Goal: Transaction & Acquisition: Obtain resource

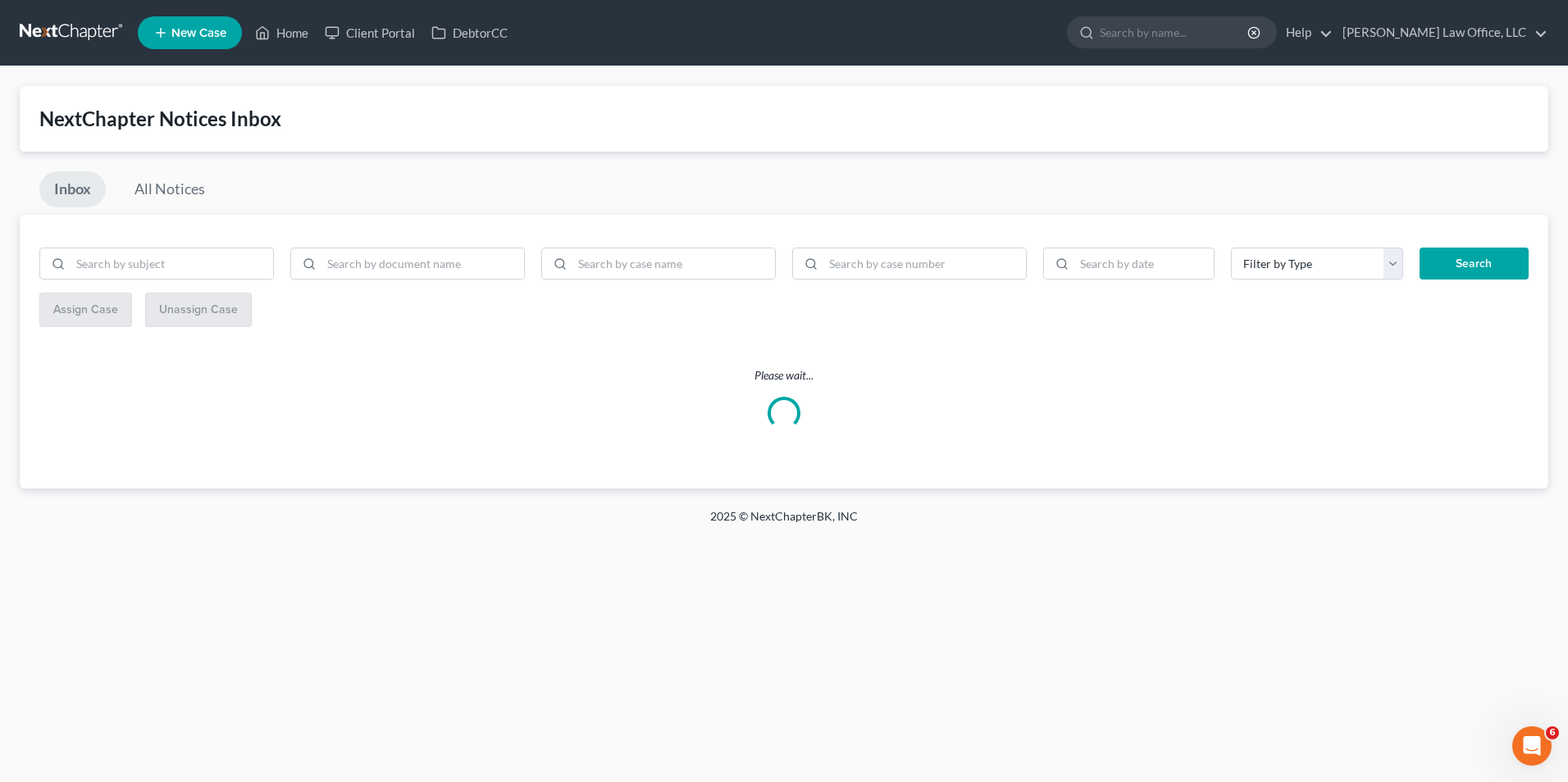
click at [92, 25] on link at bounding box center [72, 32] width 105 height 29
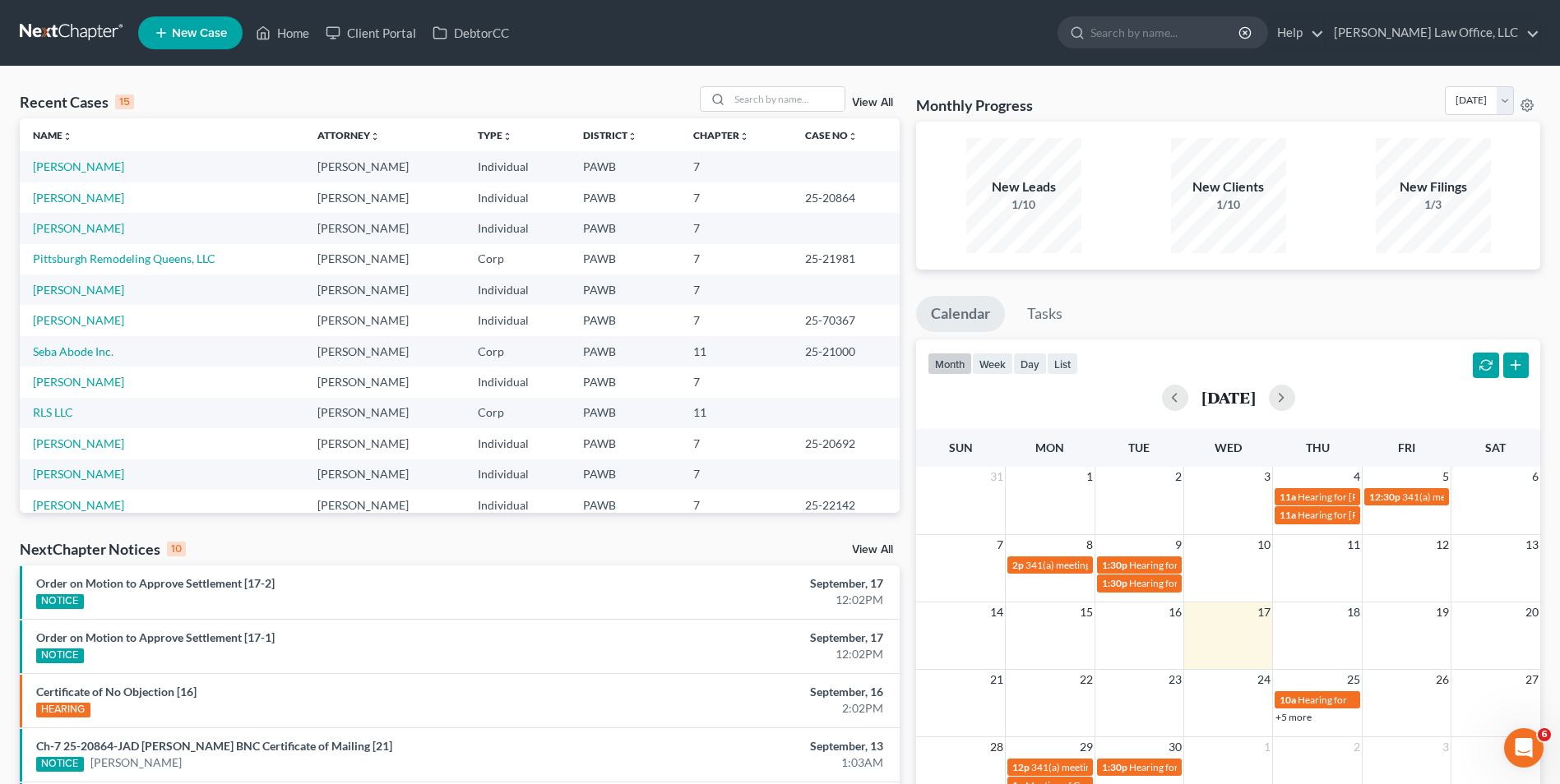
click at [859, 105] on link "View All" at bounding box center [872, 102] width 41 height 12
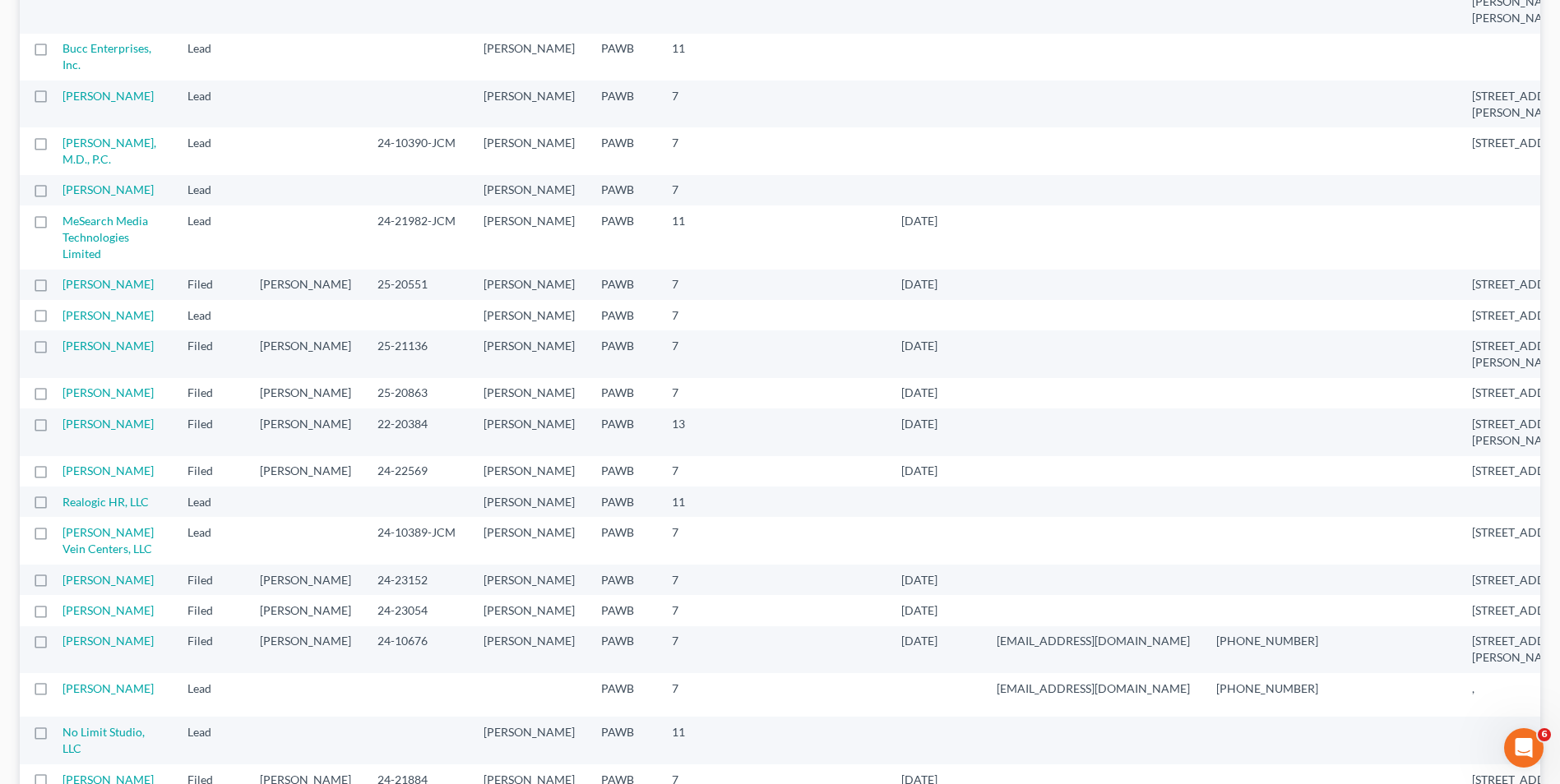
scroll to position [1069, 0]
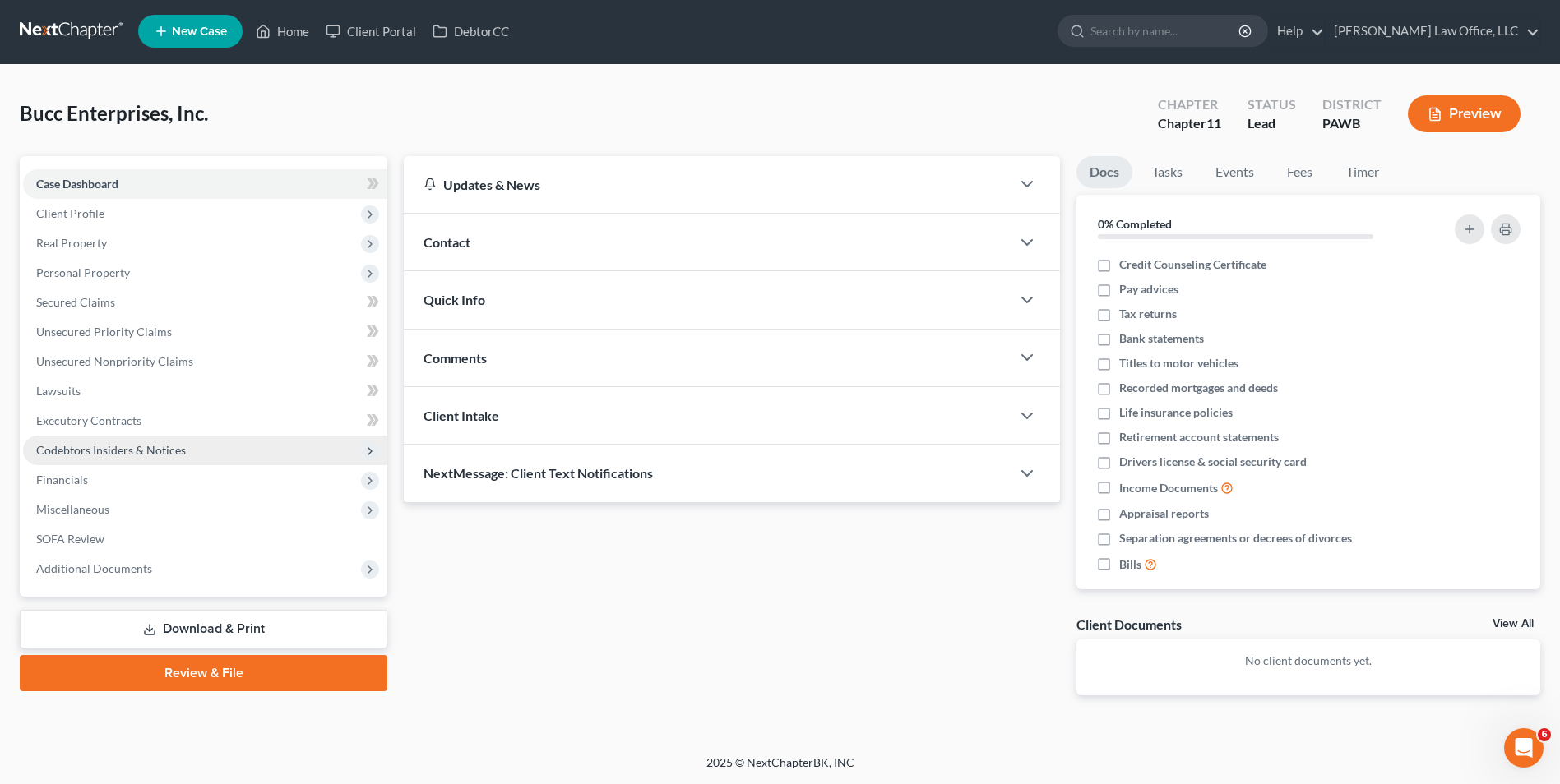
scroll to position [2, 0]
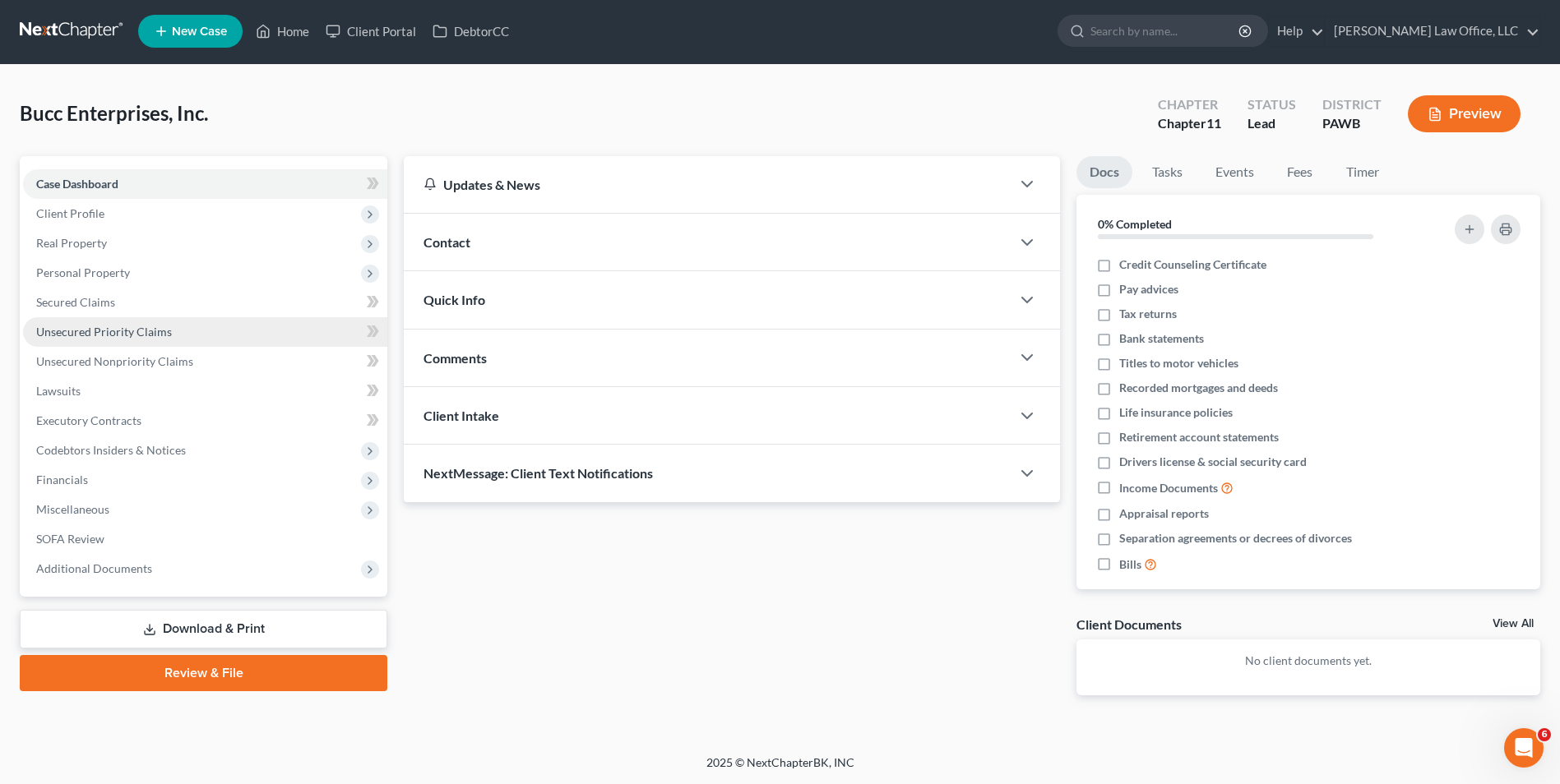
click at [138, 338] on link "Unsecured Priority Claims" at bounding box center [205, 332] width 364 height 30
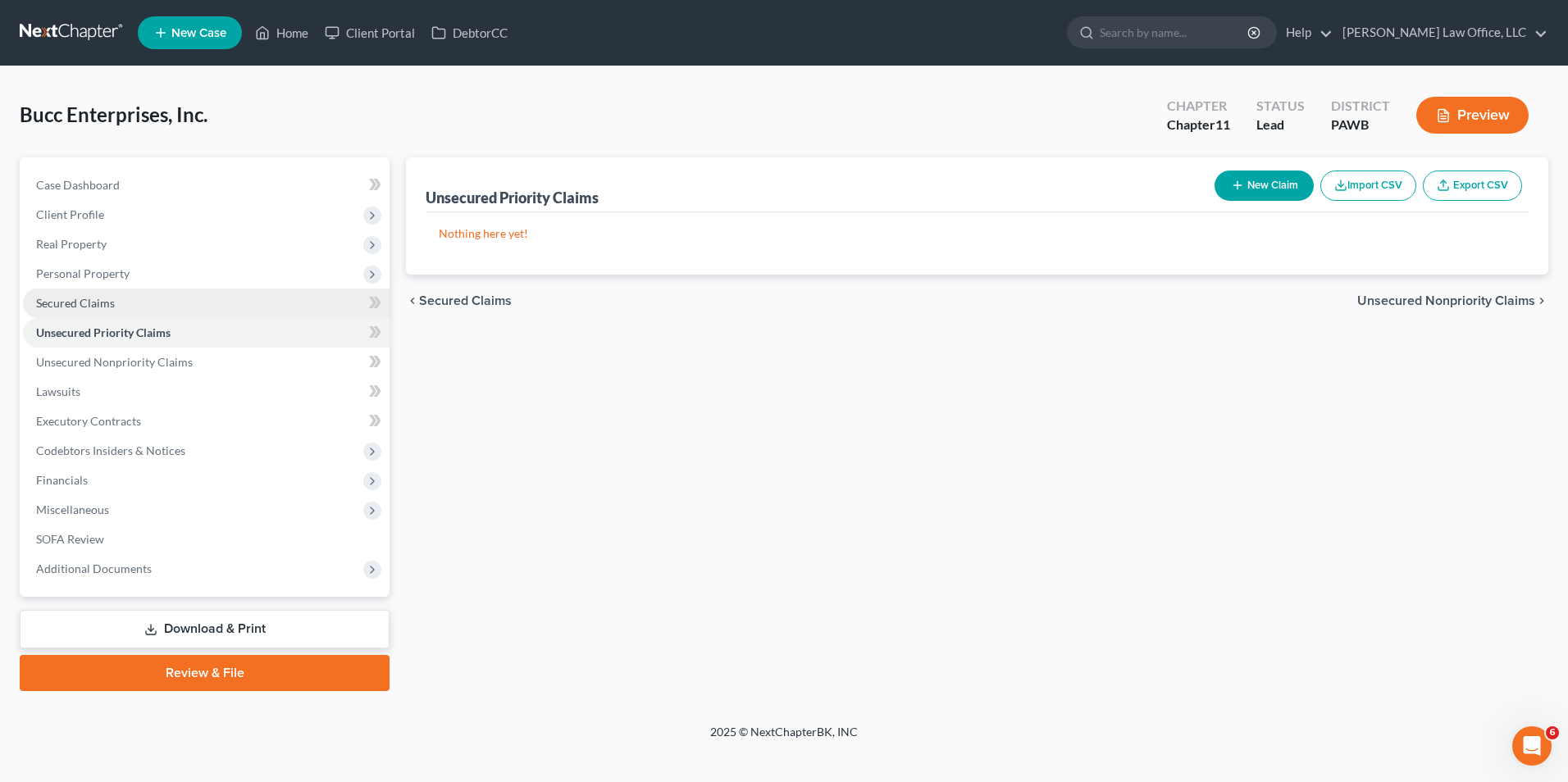
click at [127, 305] on link "Secured Claims" at bounding box center [207, 303] width 367 height 29
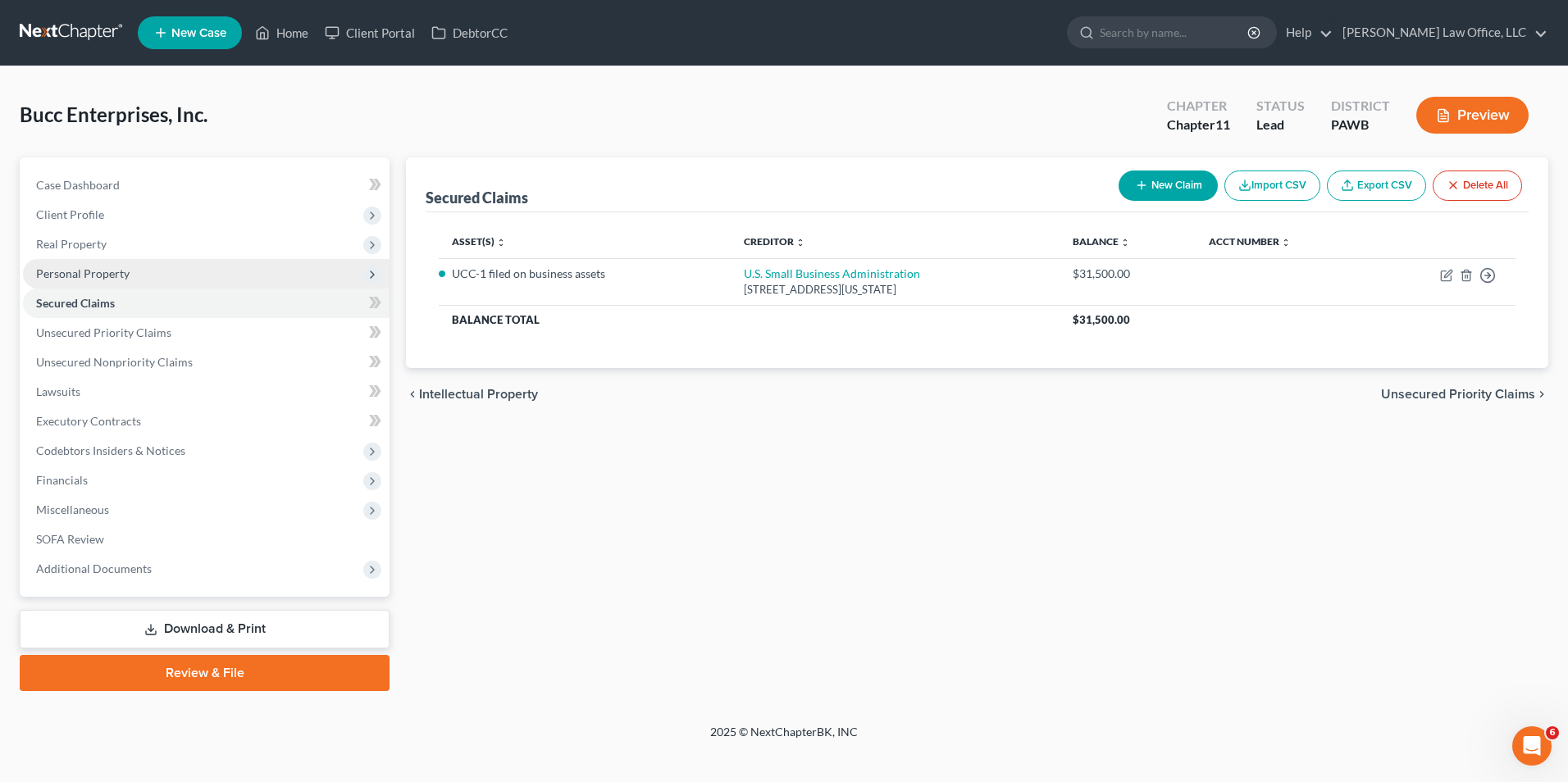
click at [136, 280] on span "Personal Property" at bounding box center [207, 273] width 367 height 29
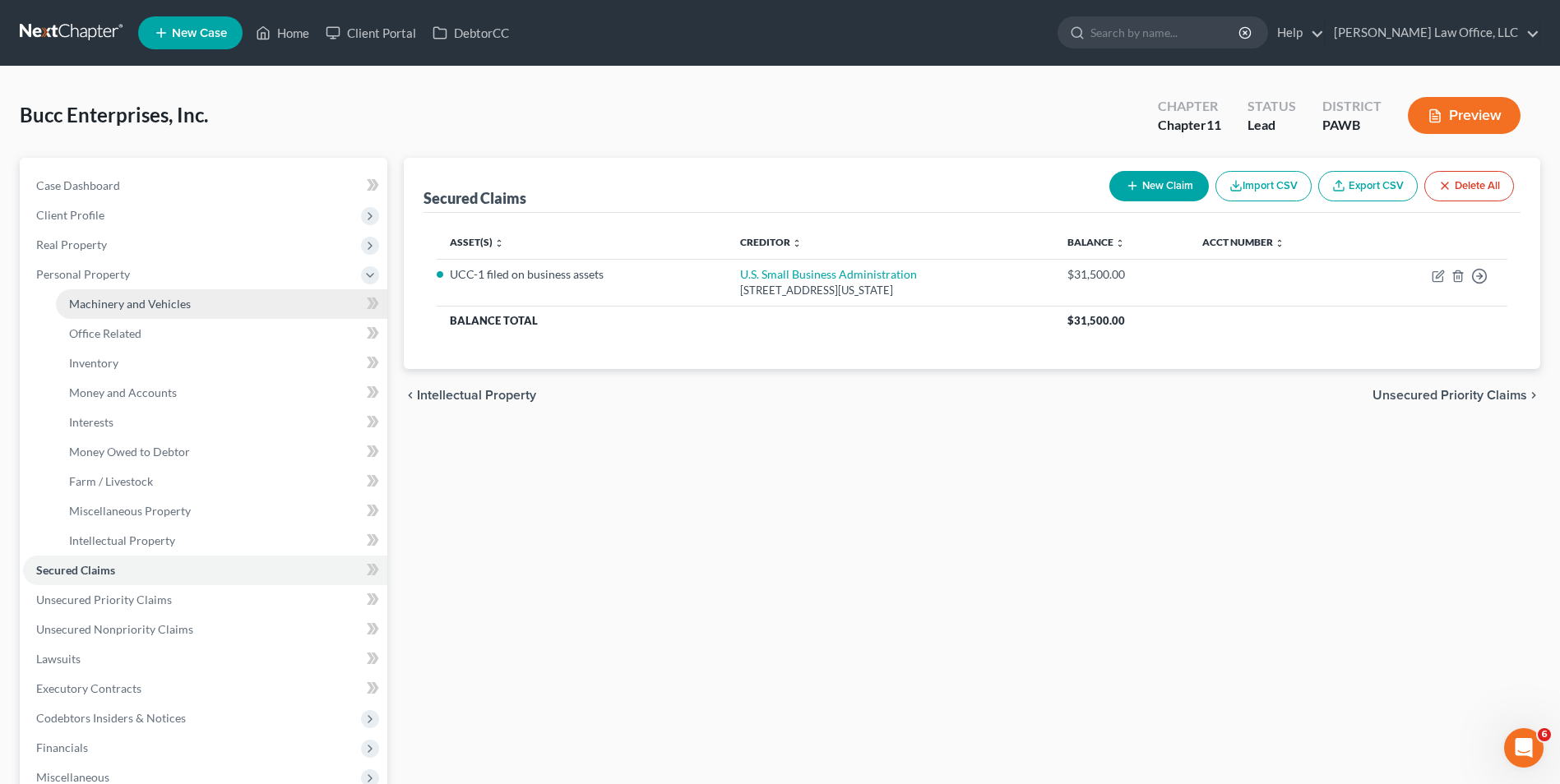
click at [146, 302] on span "Machinery and Vehicles" at bounding box center [130, 304] width 122 height 14
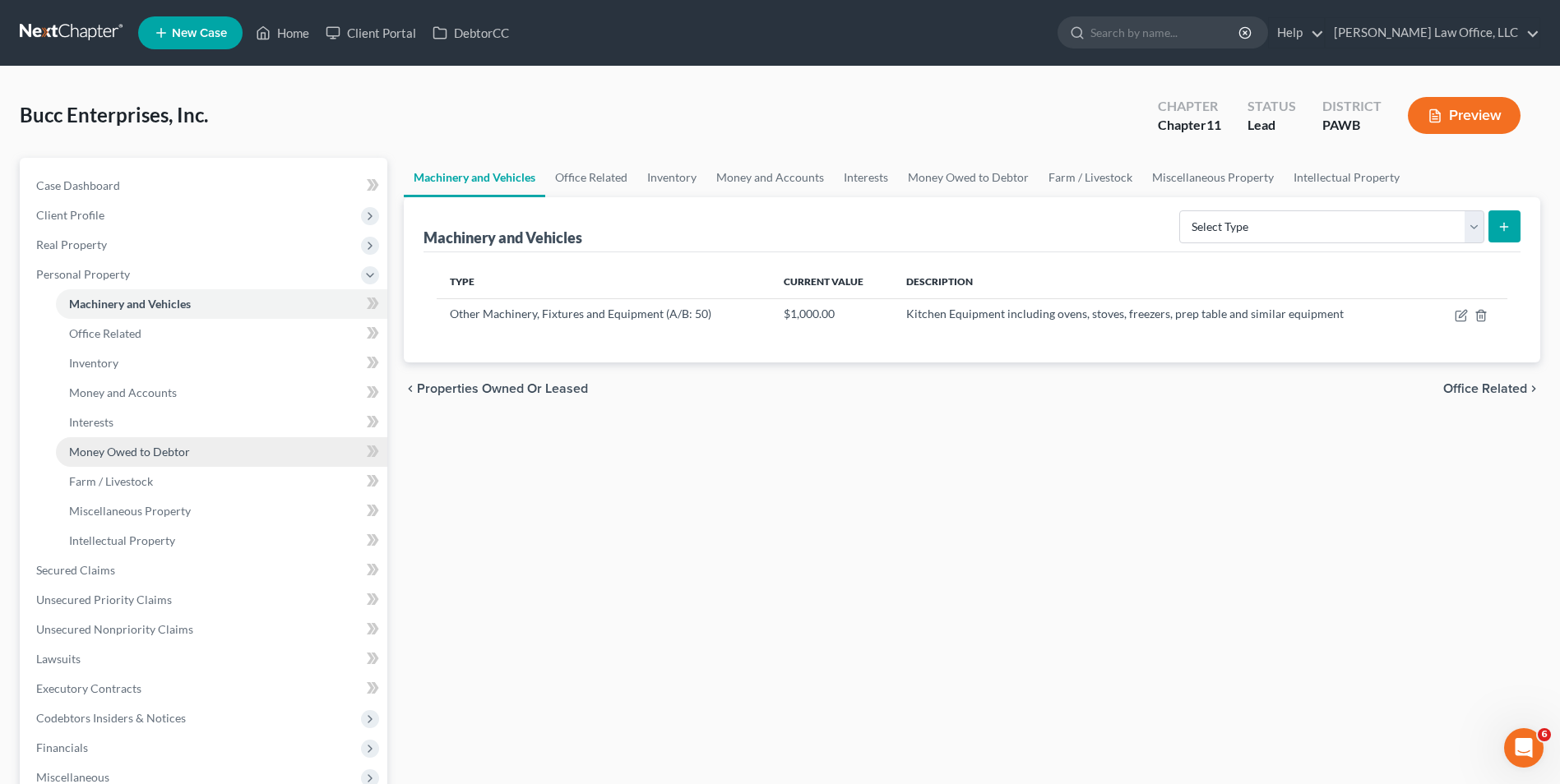
click at [103, 452] on span "Money Owed to Debtor" at bounding box center [129, 452] width 121 height 14
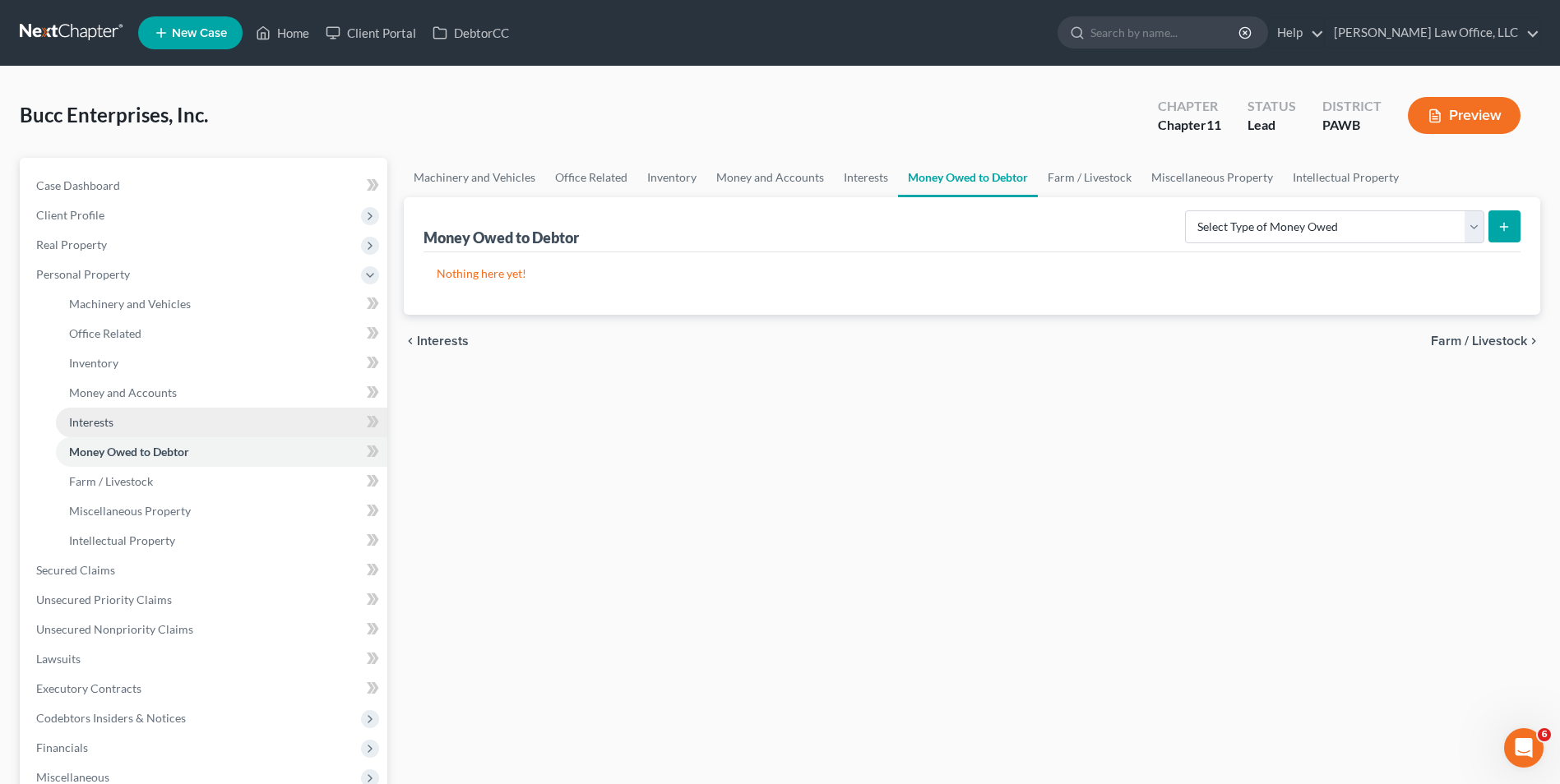
click at [159, 410] on link "Interests" at bounding box center [221, 422] width 332 height 30
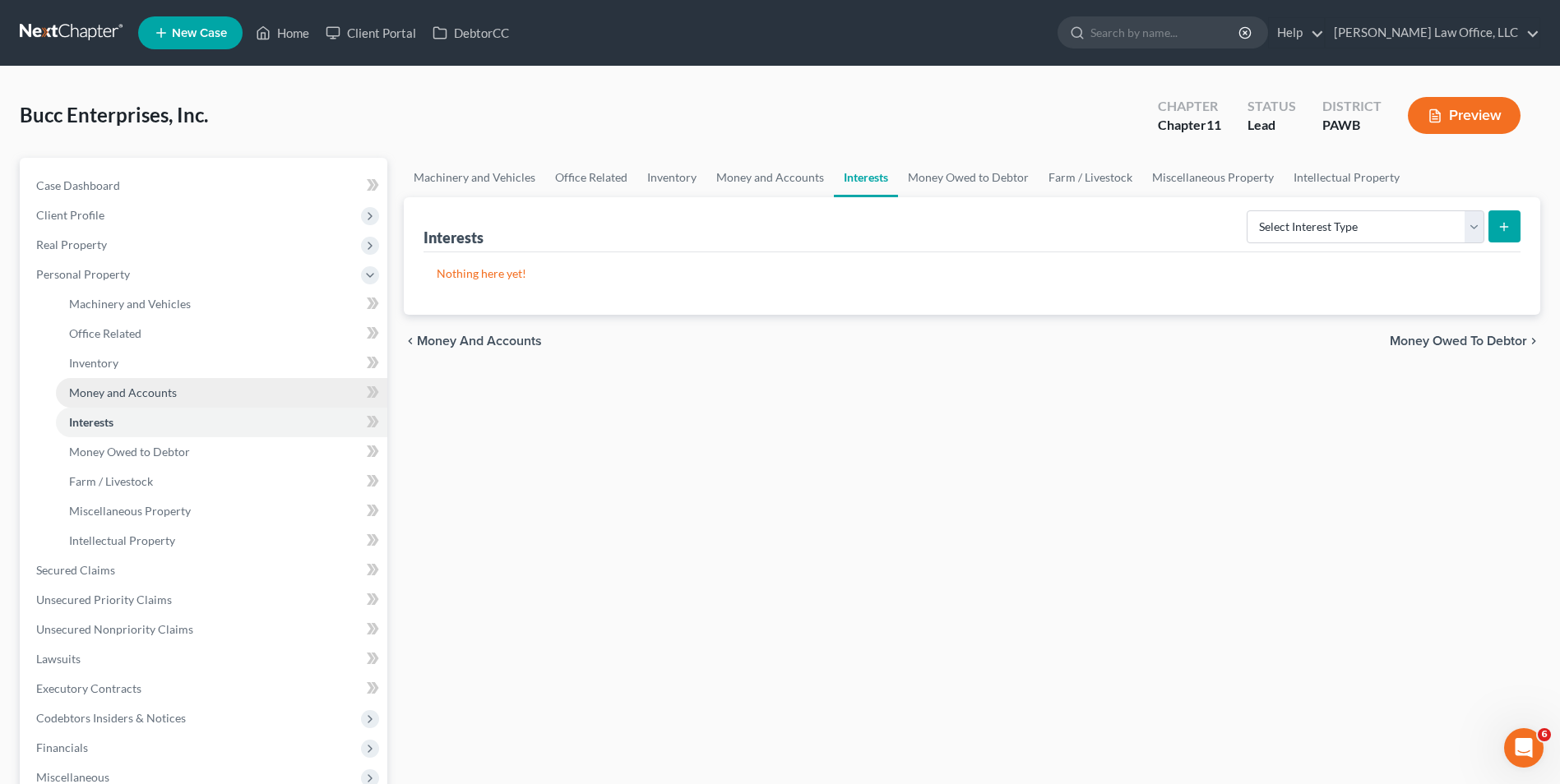
click at [158, 392] on span "Money and Accounts" at bounding box center [123, 392] width 108 height 14
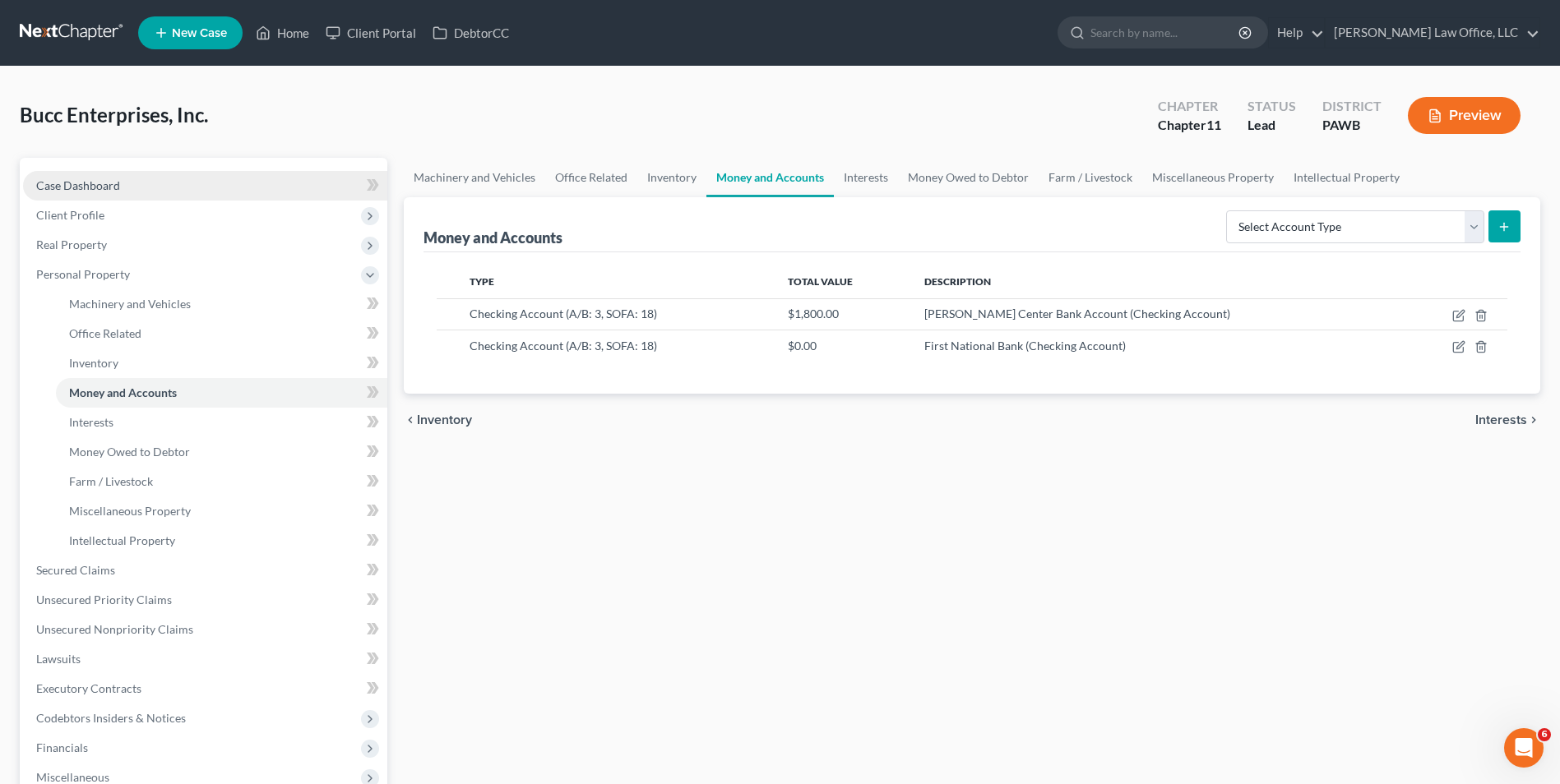
click at [159, 186] on link "Case Dashboard" at bounding box center [205, 185] width 364 height 30
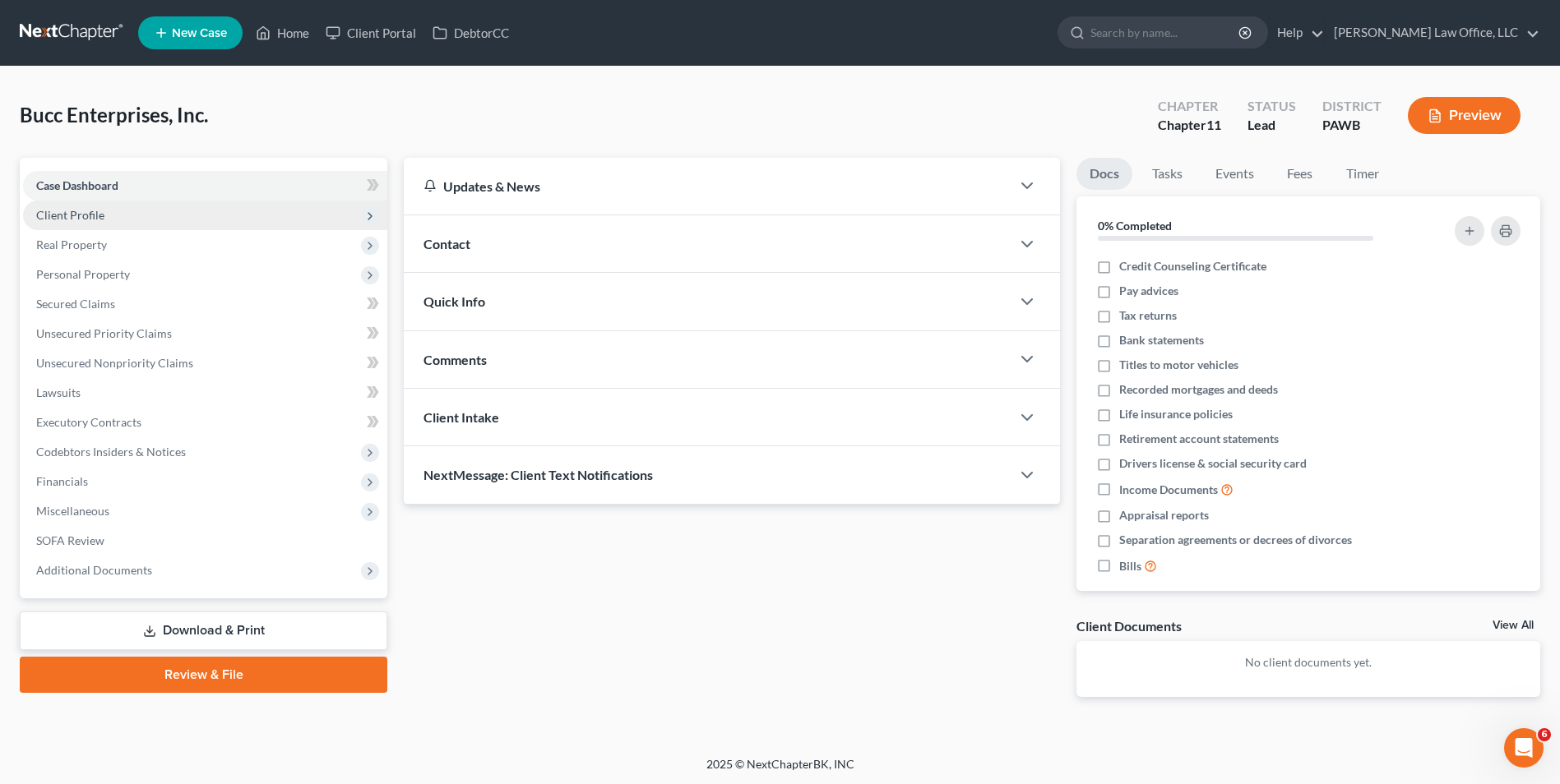
click at [149, 219] on span "Client Profile" at bounding box center [205, 215] width 364 height 30
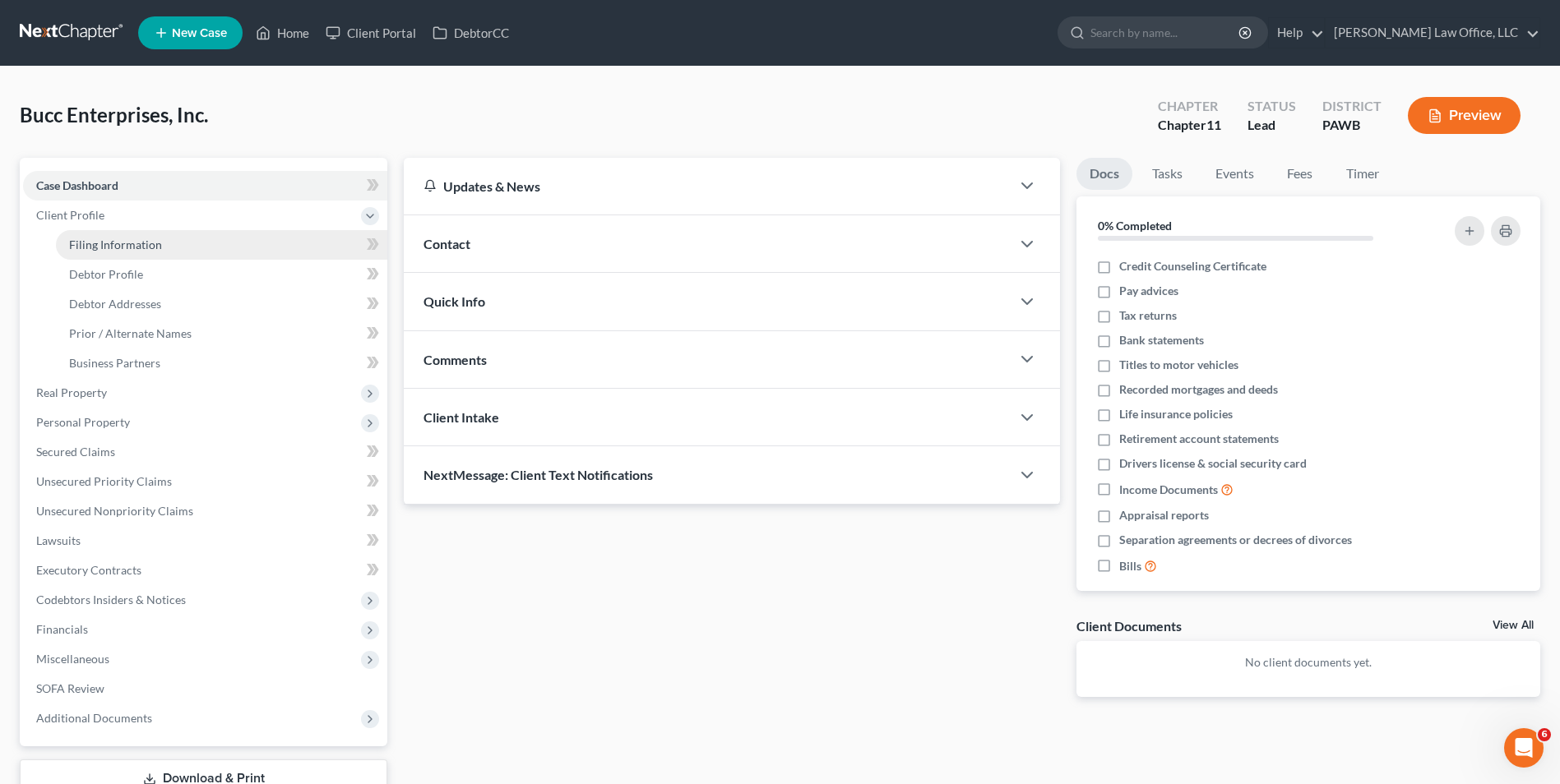
drag, startPoint x: 250, startPoint y: 244, endPoint x: 256, endPoint y: 254, distance: 11.7
click at [251, 244] on link "Filing Information" at bounding box center [221, 245] width 332 height 30
select select "1"
select select "69"
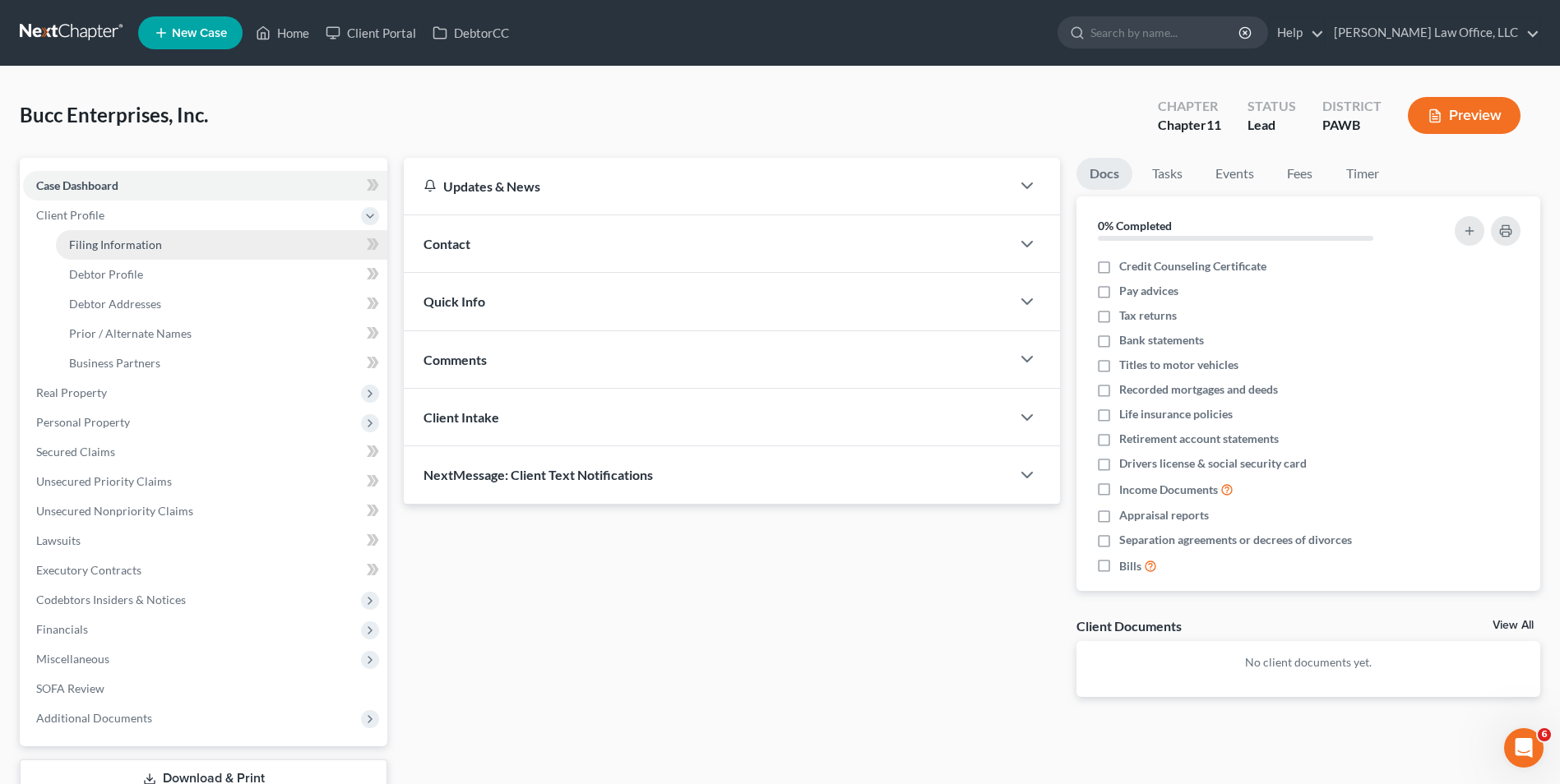
select select "0"
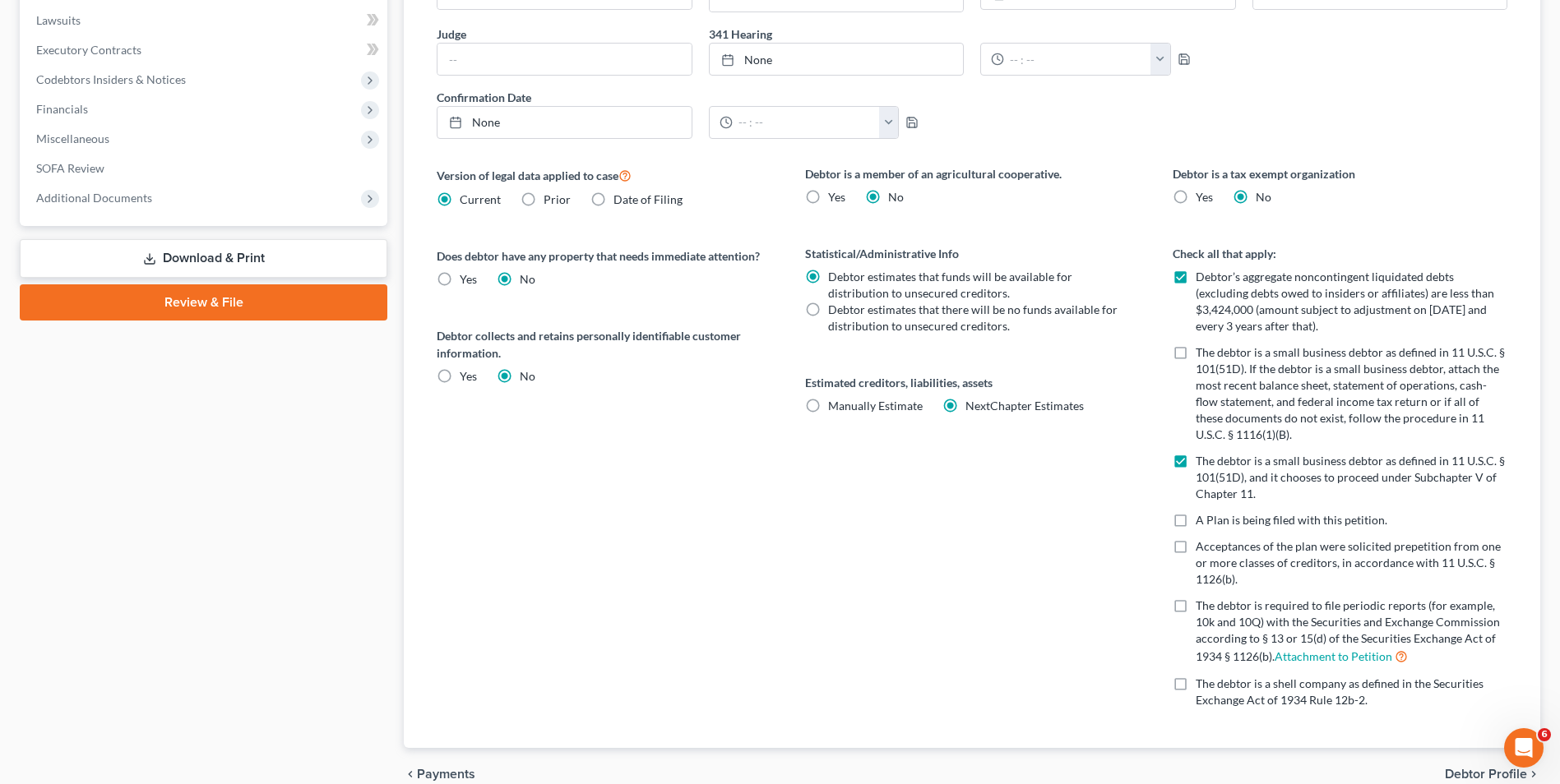
scroll to position [599, 0]
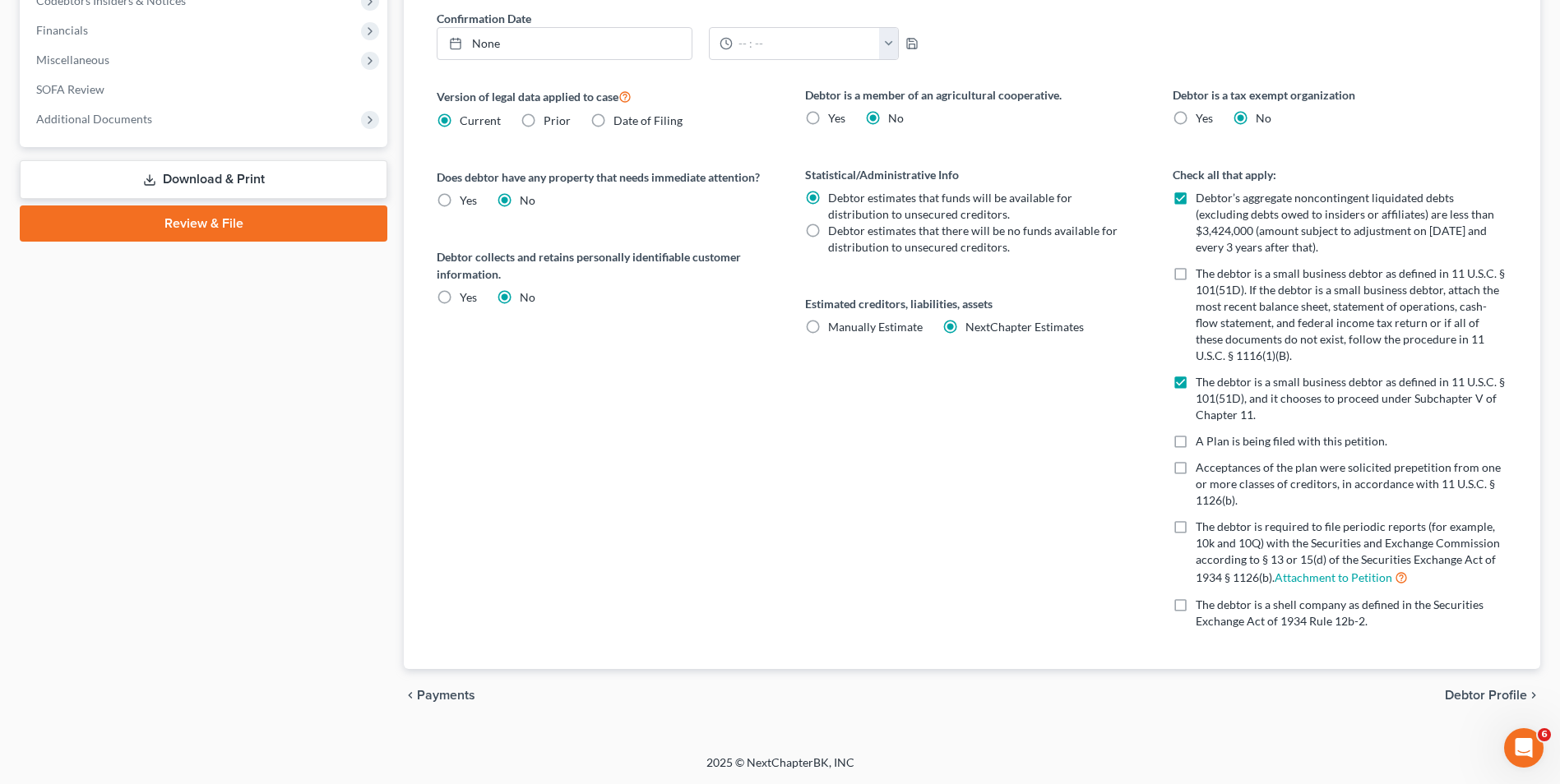
click at [1478, 694] on span "Debtor Profile" at bounding box center [1486, 695] width 82 height 13
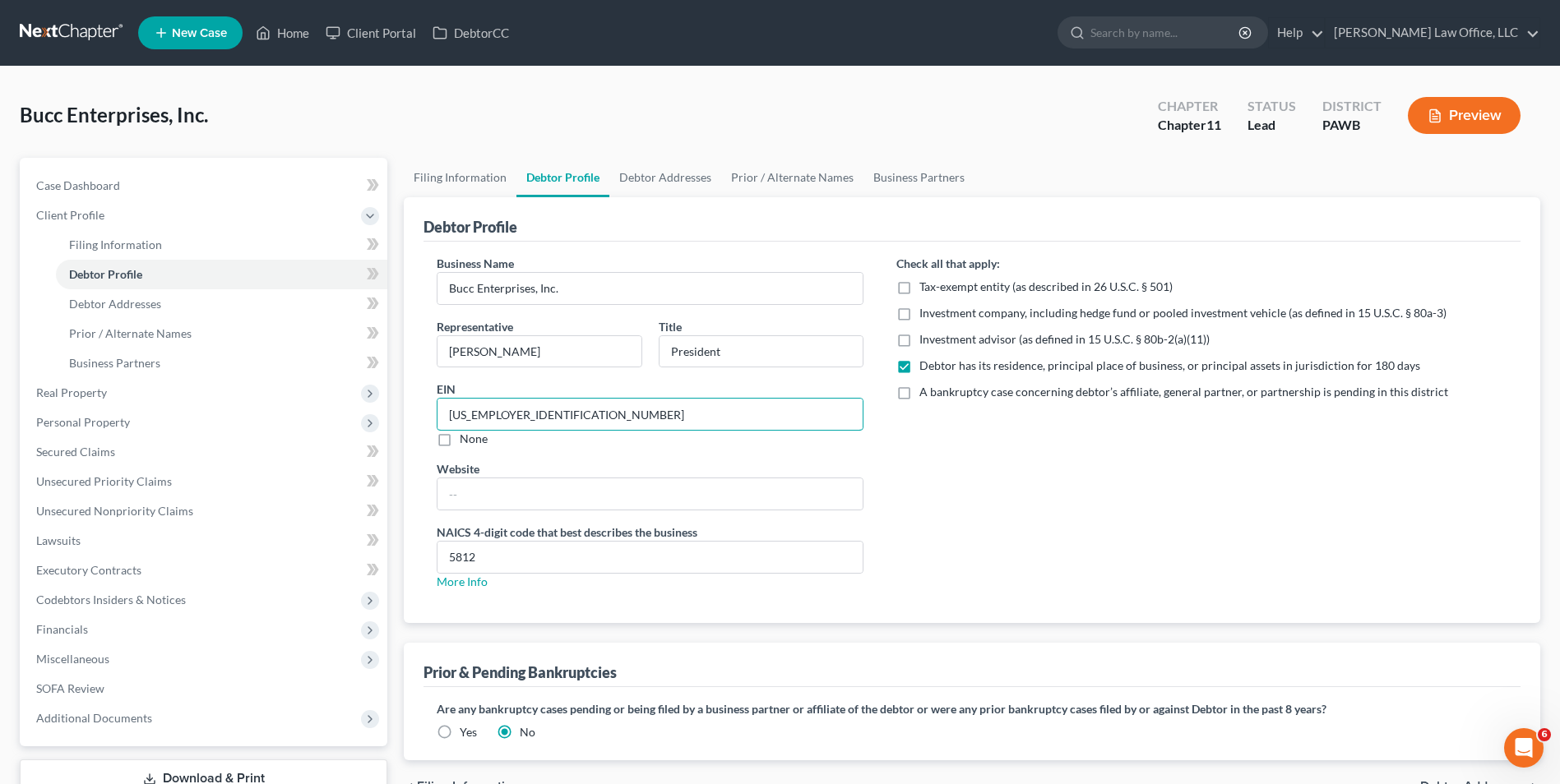
drag, startPoint x: 524, startPoint y: 416, endPoint x: 430, endPoint y: 420, distance: 94.1
click at [430, 420] on div "Business Name Bucc Enterprises, Inc. Representative Jeremy Taylor Title Preside…" at bounding box center [650, 428] width 460 height 349
drag, startPoint x: 102, startPoint y: 312, endPoint x: 0, endPoint y: 327, distance: 103.1
click at [102, 312] on link "Debtor Addresses" at bounding box center [221, 304] width 332 height 30
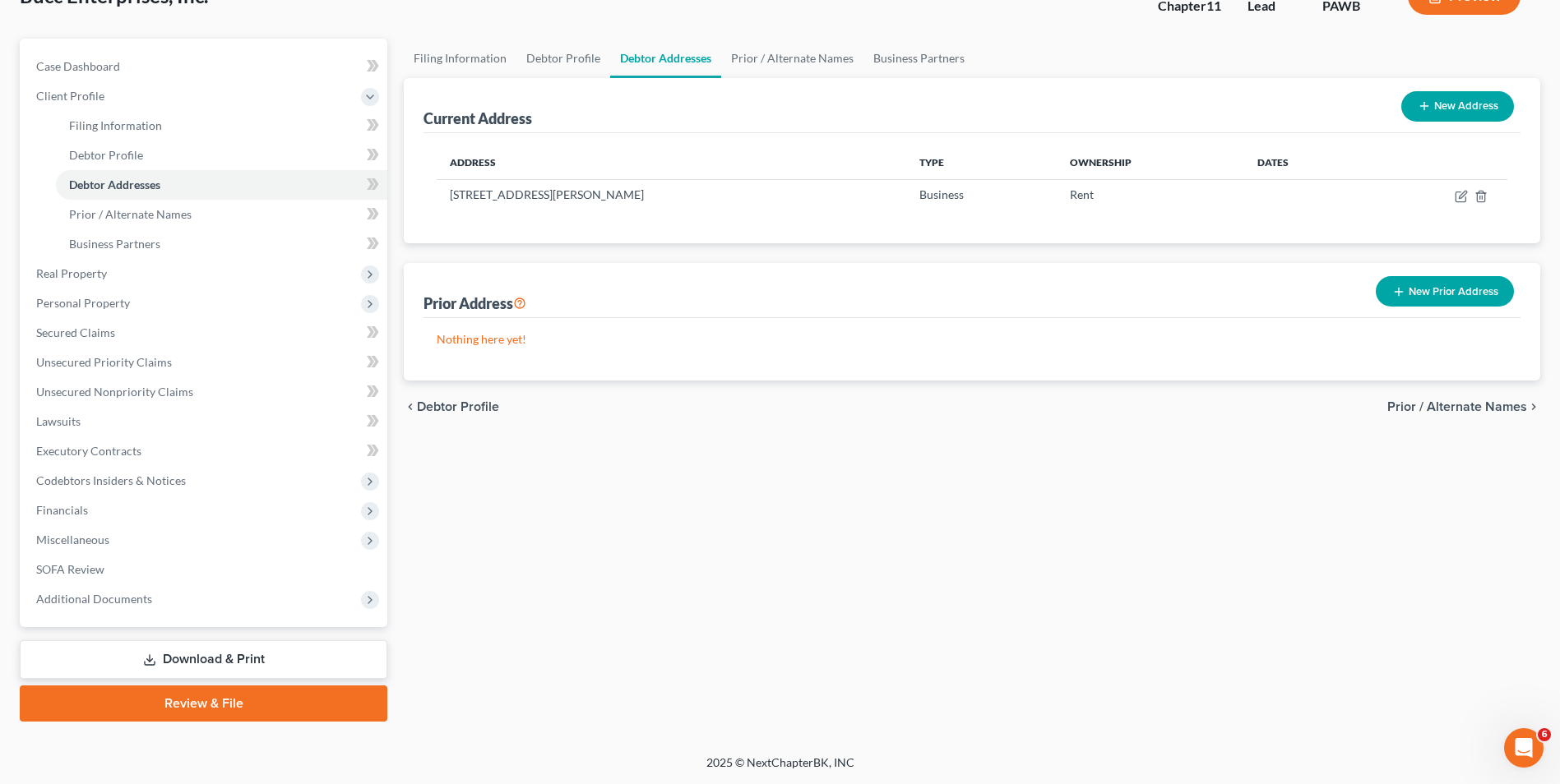
drag, startPoint x: 313, startPoint y: 657, endPoint x: 207, endPoint y: 655, distance: 106.0
click at [313, 657] on link "Download & Print" at bounding box center [204, 659] width 368 height 39
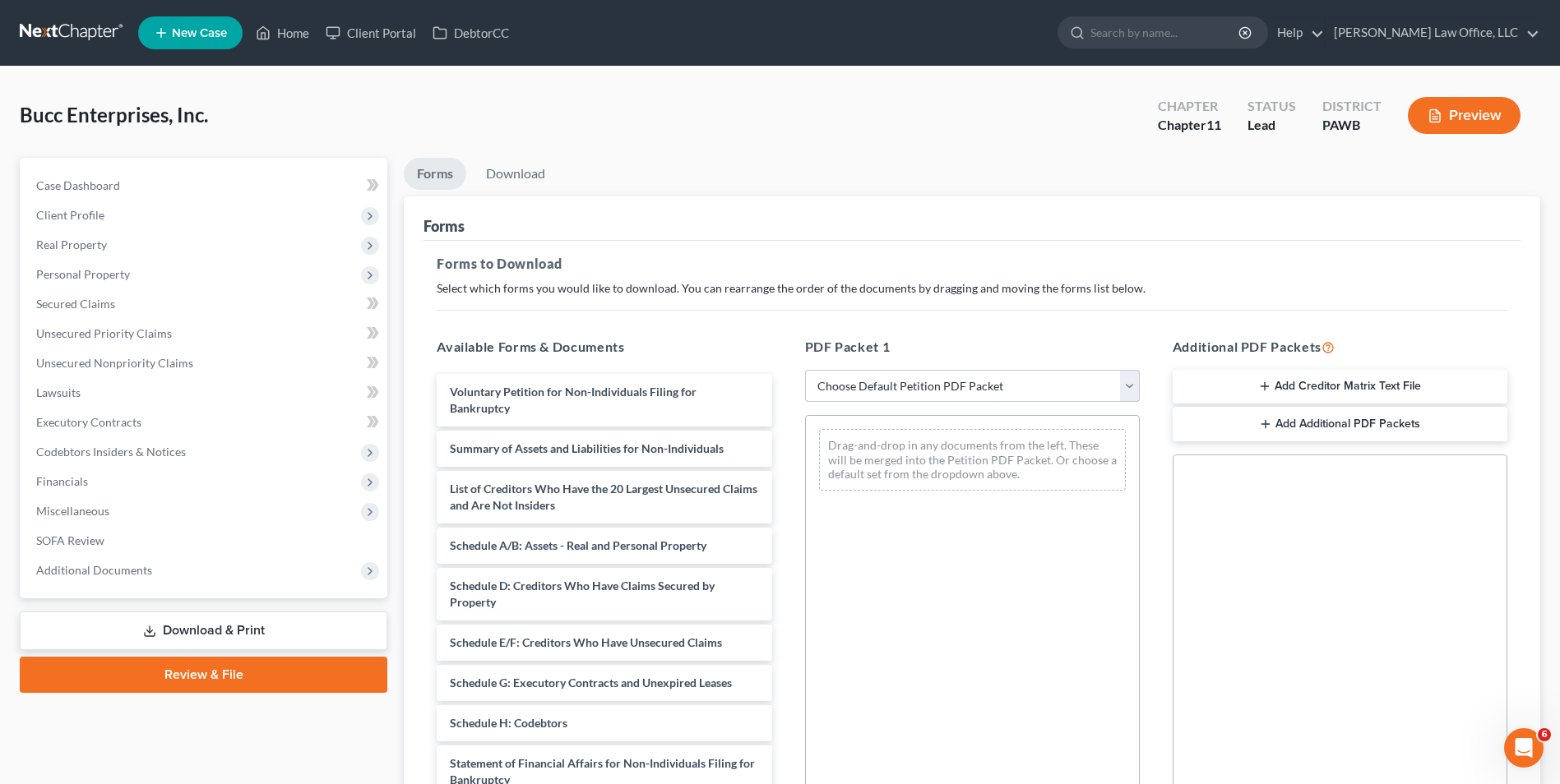
click at [832, 391] on select "Choose Default Petition PDF Packet Complete Bankruptcy Petition (all forms and …" at bounding box center [972, 386] width 334 height 33
select select "0"
click at [805, 370] on select "Choose Default Petition PDF Packet Complete Bankruptcy Petition (all forms and …" at bounding box center [972, 386] width 334 height 33
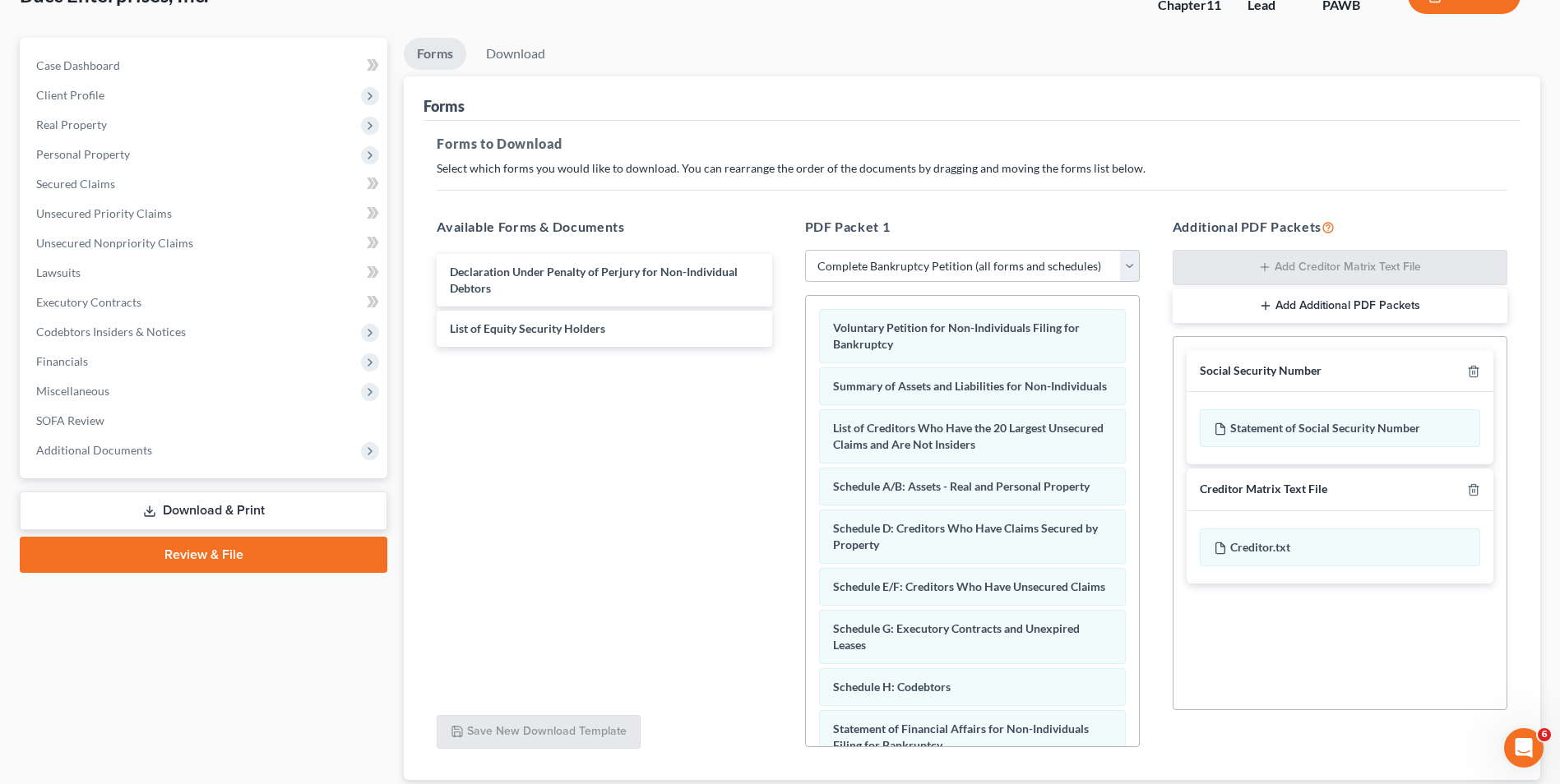
scroll to position [231, 0]
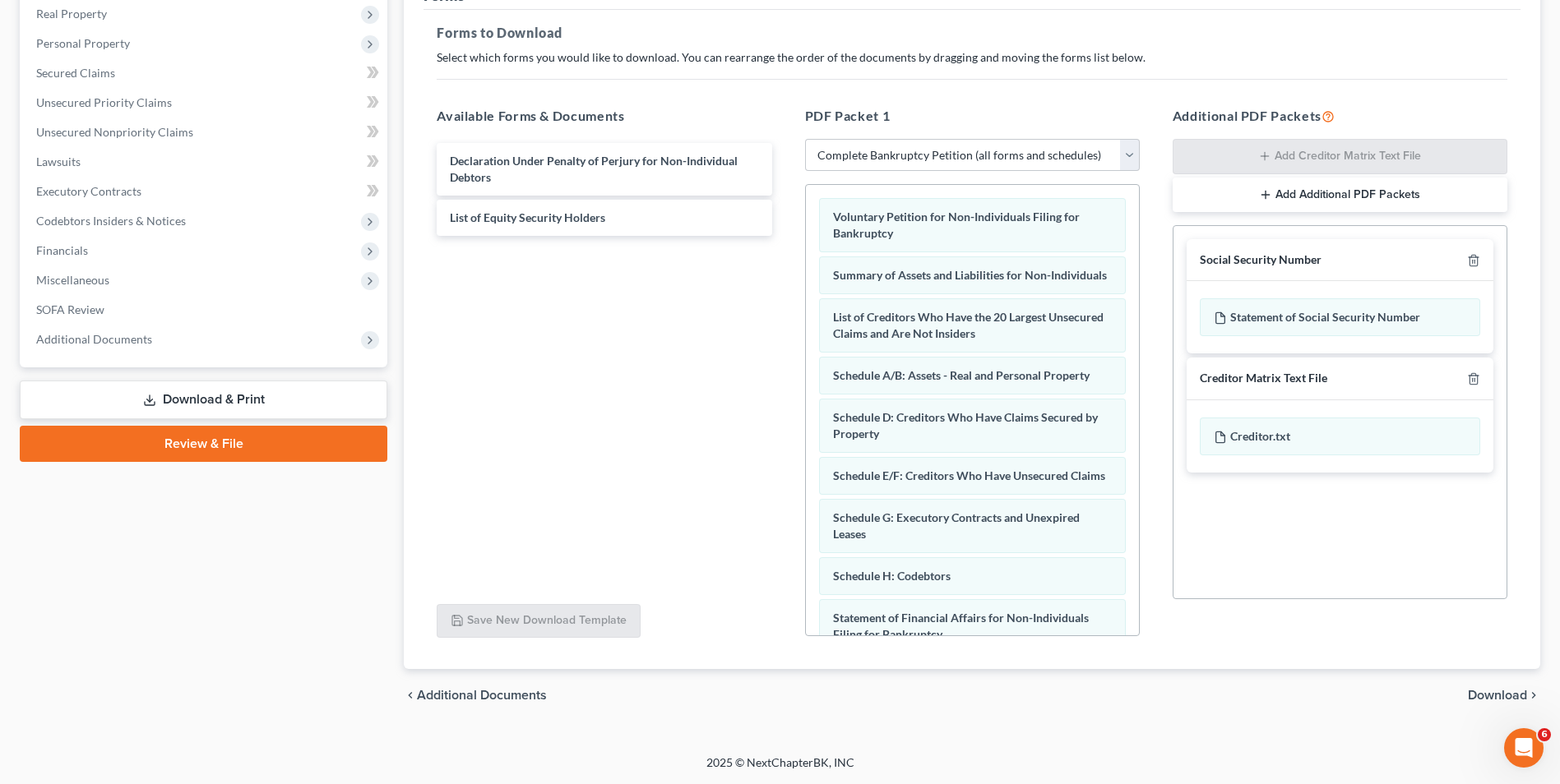
click at [1509, 694] on span "Download" at bounding box center [1498, 695] width 59 height 13
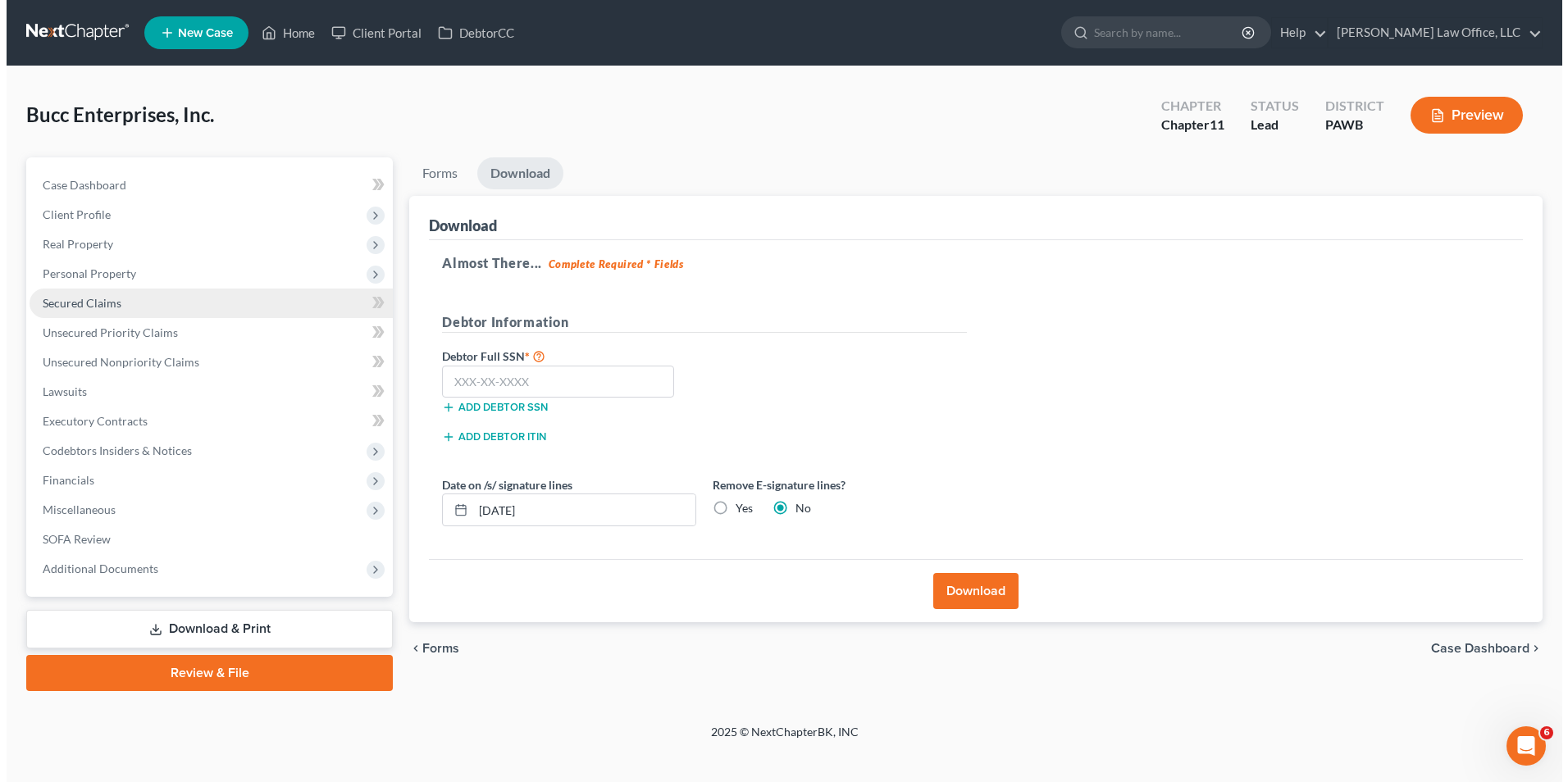
scroll to position [0, 0]
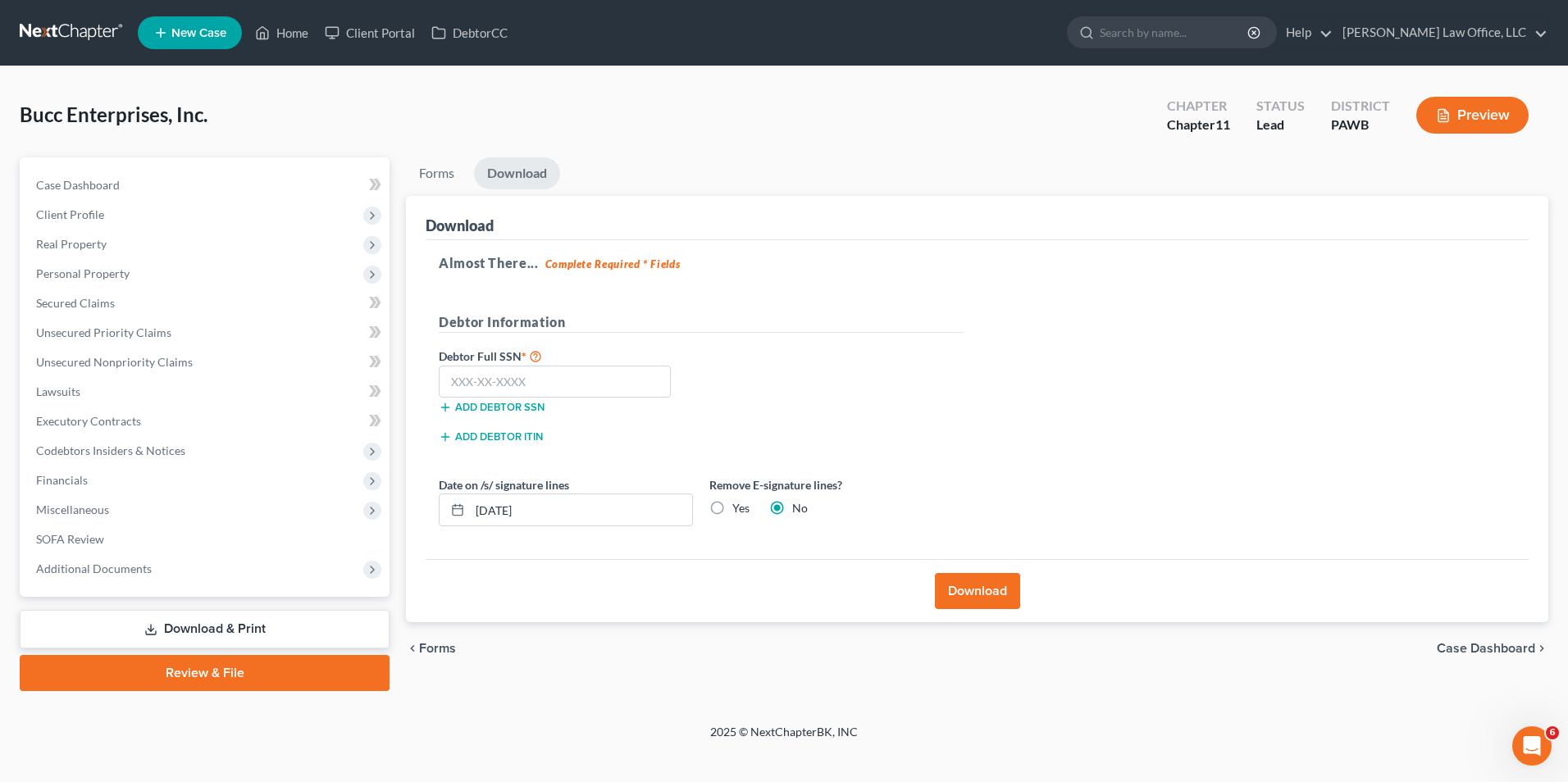
click at [996, 584] on button "Download" at bounding box center [977, 591] width 85 height 36
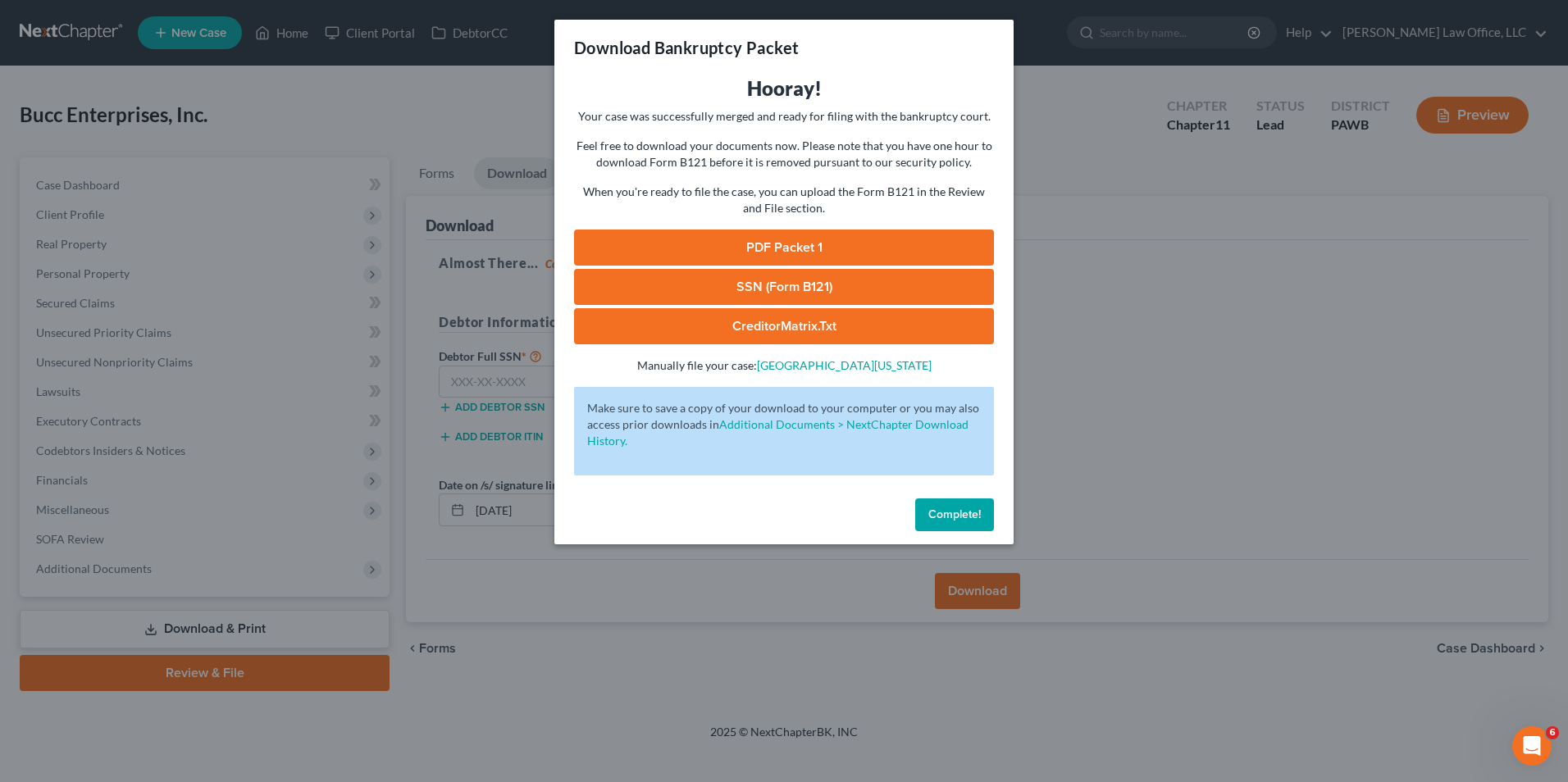
click at [698, 251] on link "PDF Packet 1" at bounding box center [784, 248] width 420 height 36
